Goal: Contribute content: Contribute content

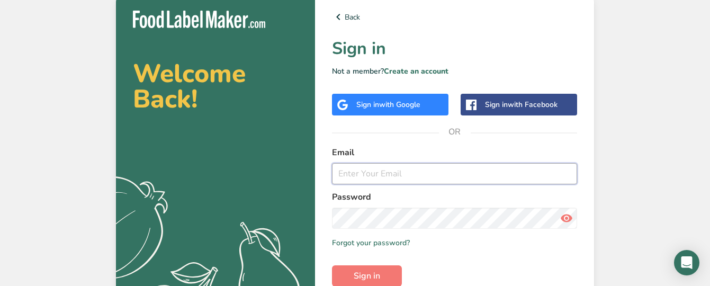
click at [356, 175] on input "email" at bounding box center [454, 173] width 245 height 21
type input "[EMAIL_ADDRESS][DOMAIN_NAME]"
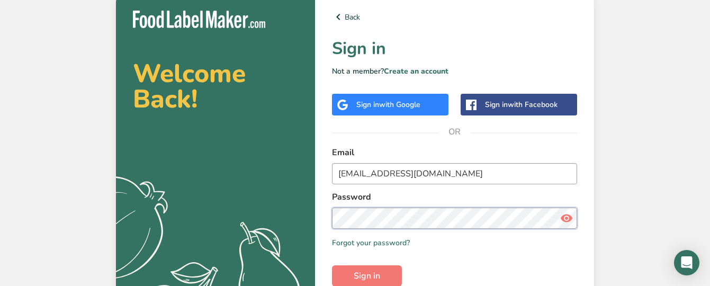
click at [332, 265] on button "Sign in" at bounding box center [367, 275] width 70 height 21
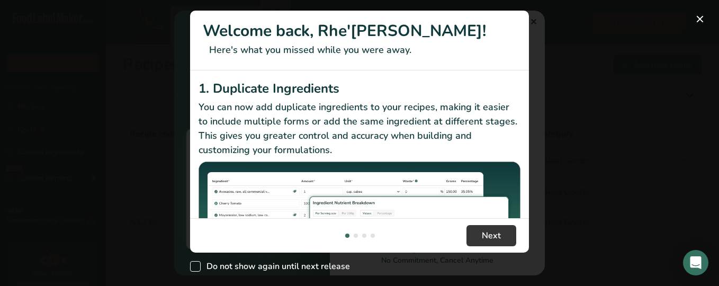
click at [196, 266] on span "New Features" at bounding box center [195, 266] width 11 height 11
click at [196, 266] on input "Do not show again until next release" at bounding box center [193, 266] width 7 height 7
checkbox input "true"
click at [488, 233] on span "Next" at bounding box center [490, 235] width 19 height 13
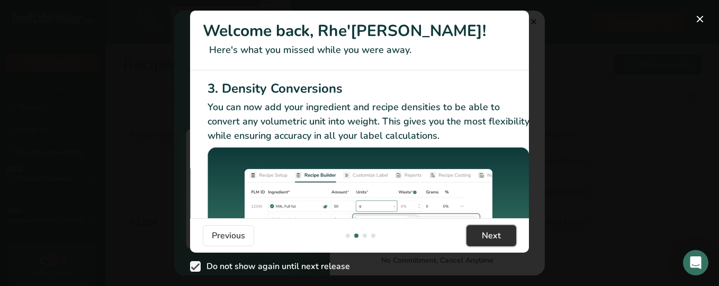
click at [488, 233] on span "Next" at bounding box center [490, 235] width 19 height 13
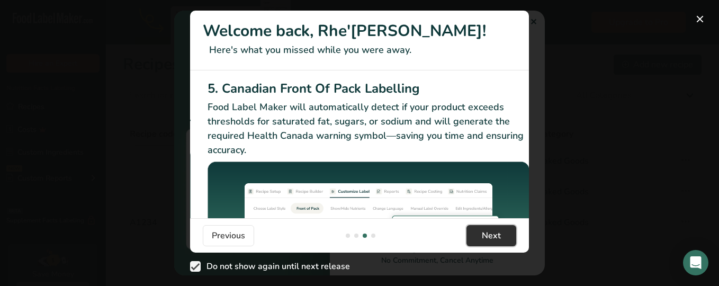
click at [488, 233] on span "Next" at bounding box center [490, 235] width 19 height 13
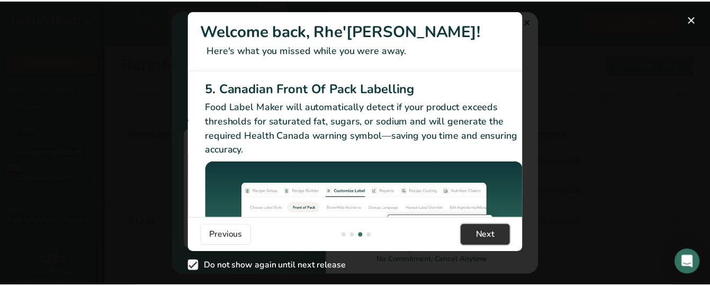
scroll to position [0, 1007]
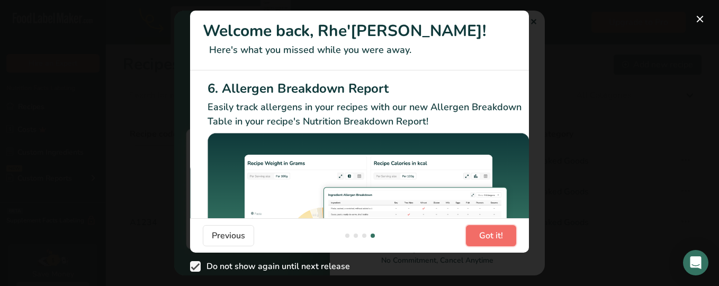
click at [489, 236] on span "Got it!" at bounding box center [491, 235] width 24 height 13
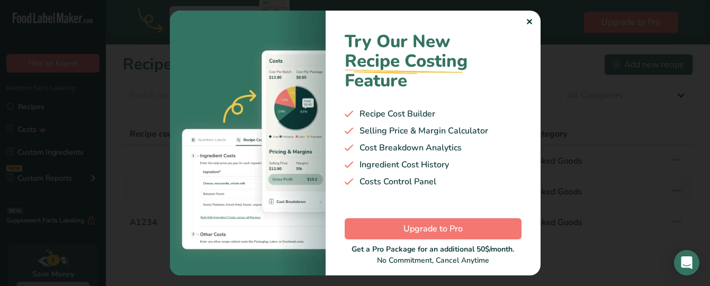
click at [526, 21] on div "✕" at bounding box center [528, 22] width 7 height 13
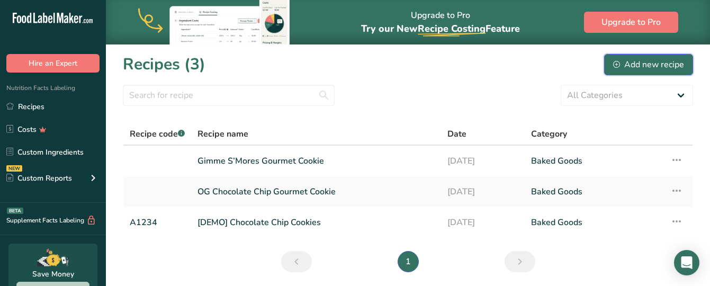
click at [648, 62] on div "Add new recipe" at bounding box center [648, 64] width 71 height 13
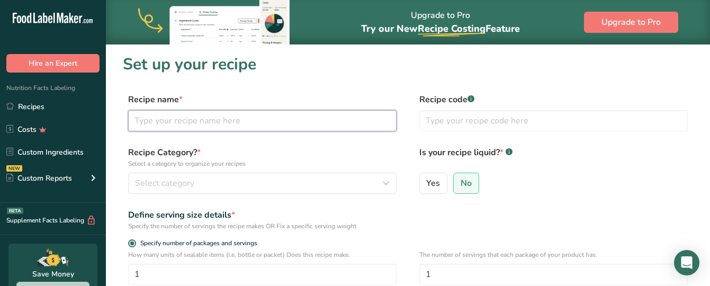
click at [152, 125] on input "text" at bounding box center [262, 120] width 268 height 21
type input "w"
click at [165, 123] on input "White / Cake" at bounding box center [262, 120] width 268 height 21
type input "White / Vanilla Cake"
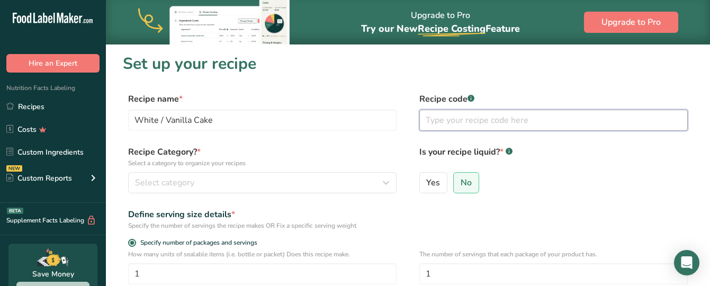
click at [467, 115] on input "text" at bounding box center [553, 120] width 268 height 21
type input "'"
click at [418, 106] on div "Recipe name * White / Vanilla Cake Recipe code .a-a{fill:#347362;}.b-a{fill:#ff…" at bounding box center [408, 115] width 570 height 44
click at [440, 125] on input "32" at bounding box center [553, 120] width 268 height 21
type input "3"
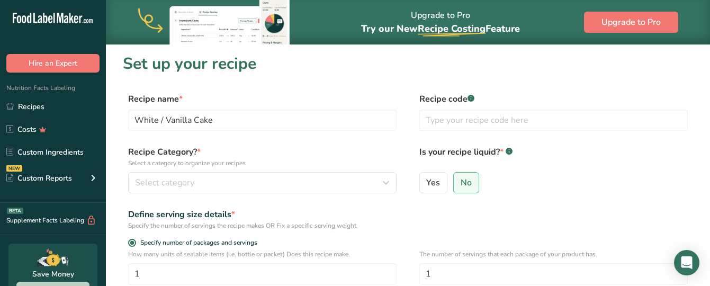
click at [440, 106] on div "Recipe code .a-a{fill:#347362;}.b-a{fill:#fff;}" at bounding box center [553, 115] width 268 height 44
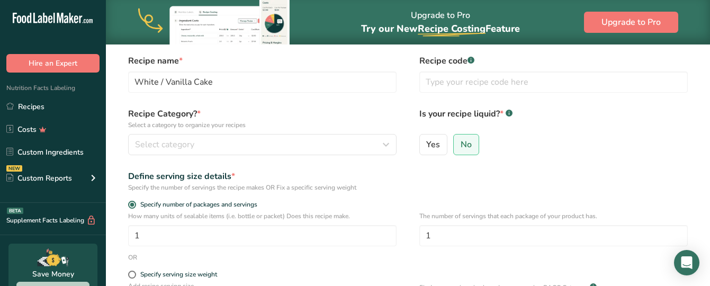
scroll to position [38, 0]
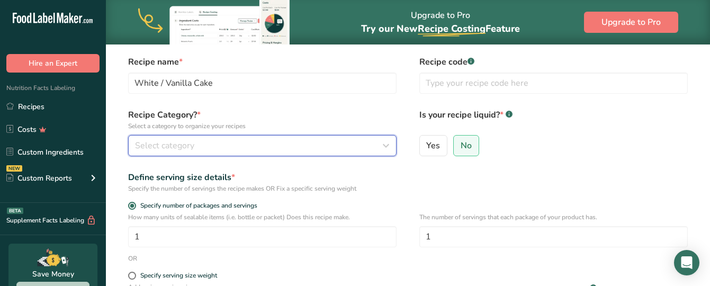
click at [237, 152] on button "Select category" at bounding box center [262, 145] width 268 height 21
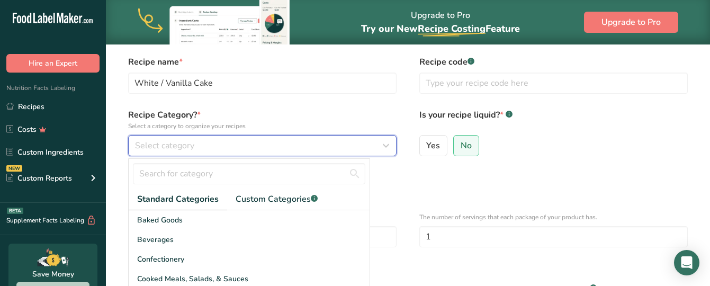
click at [237, 152] on button "Select category" at bounding box center [262, 145] width 268 height 21
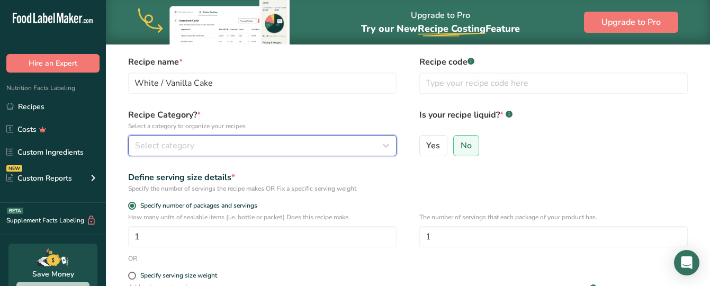
click at [237, 143] on div "Select category" at bounding box center [259, 145] width 248 height 13
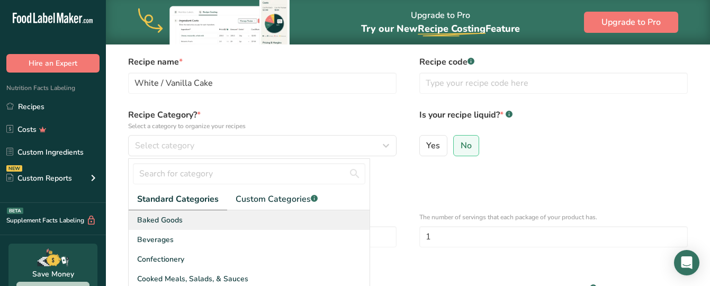
click at [185, 219] on div "Baked Goods" at bounding box center [249, 220] width 241 height 20
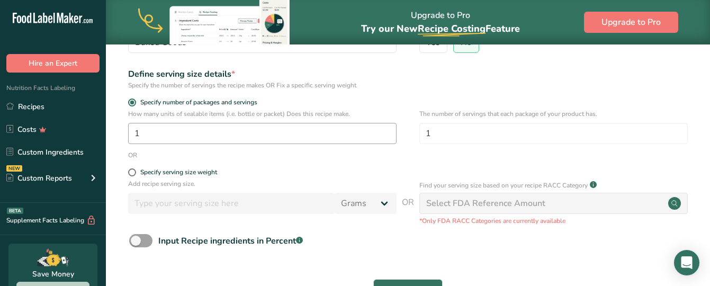
scroll to position [143, 0]
